Goal: Check status

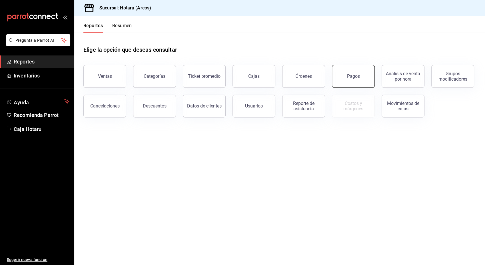
click at [354, 77] on div "Pagos" at bounding box center [353, 75] width 13 height 5
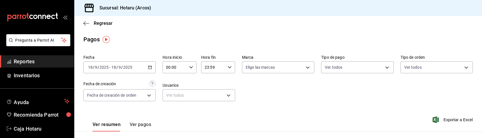
click at [328, 83] on div "Fecha [DATE] [DATE] - [DATE] [DATE] Hora inicio 00:00 Hora inicio Hora fin 23:5…" at bounding box center [277, 80] width 389 height 55
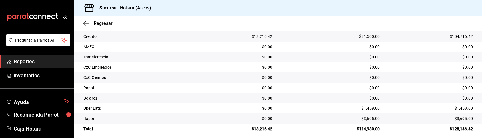
scroll to position [144, 0]
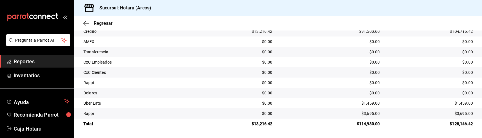
click at [249, 55] on div "$0.00" at bounding box center [237, 52] width 70 height 6
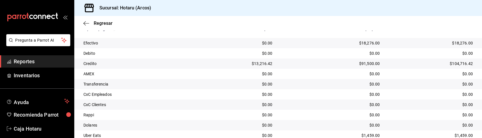
scroll to position [113, 0]
click at [206, 38] on td "$0.00" at bounding box center [237, 43] width 79 height 10
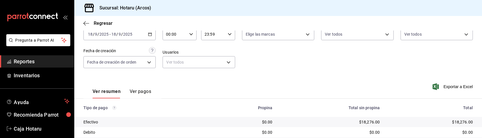
scroll to position [0, 0]
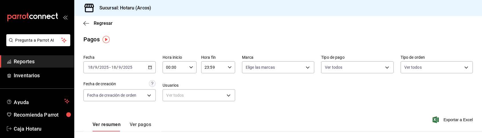
click at [39, 61] on span "Reportes" at bounding box center [42, 62] width 56 height 8
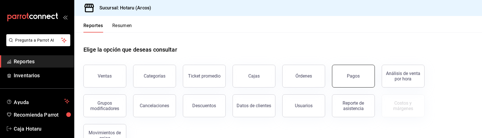
click at [349, 72] on button "Pagos" at bounding box center [353, 76] width 43 height 23
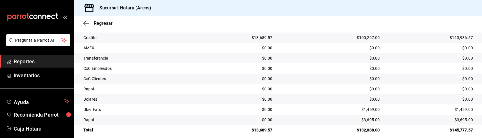
scroll to position [144, 0]
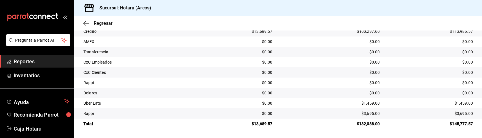
click at [282, 86] on td "$0.00" at bounding box center [330, 83] width 107 height 10
